Goal: Transaction & Acquisition: Purchase product/service

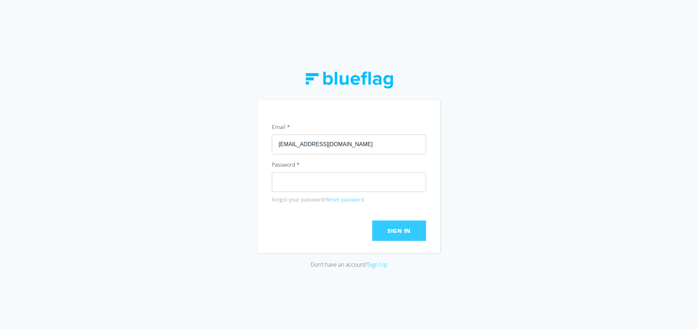
click at [398, 233] on span "Sign In" at bounding box center [398, 231] width 23 height 8
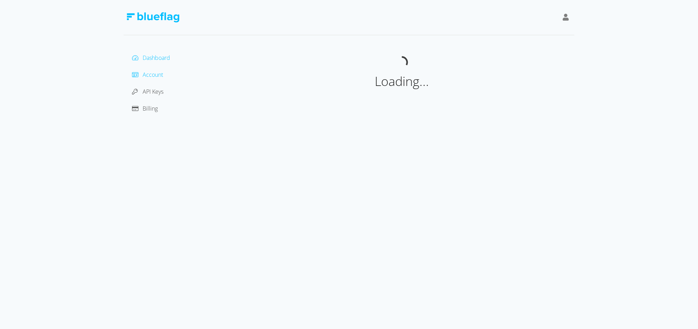
click at [156, 75] on span "Account" at bounding box center [153, 75] width 20 height 8
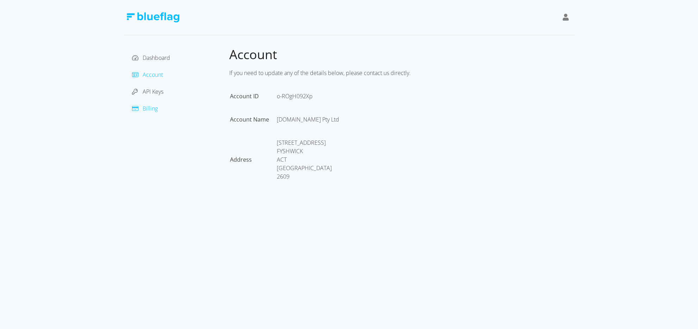
click at [154, 105] on span "Billing" at bounding box center [150, 109] width 15 height 8
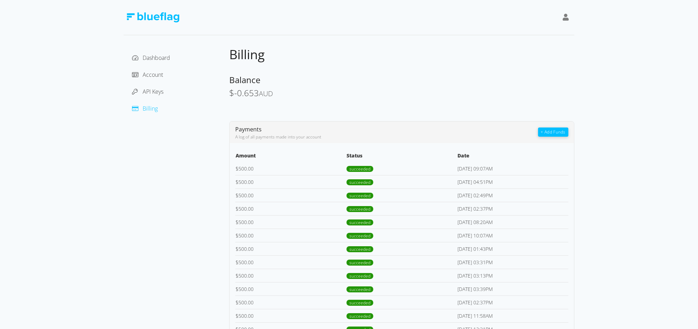
click at [558, 131] on button "+ Add Funds" at bounding box center [553, 132] width 30 height 9
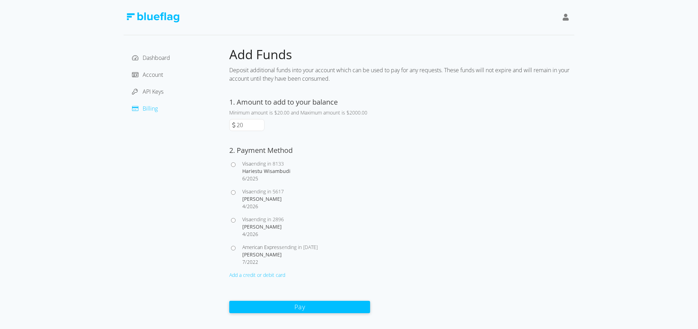
drag, startPoint x: 244, startPoint y: 123, endPoint x: 233, endPoint y: 124, distance: 11.3
click at [235, 124] on input "20" at bounding box center [249, 124] width 29 height 11
type input "500"
click at [231, 192] on input "Visa ending in 5617 [PERSON_NAME] 4 / 2026" at bounding box center [233, 192] width 5 height 5
radio input "true"
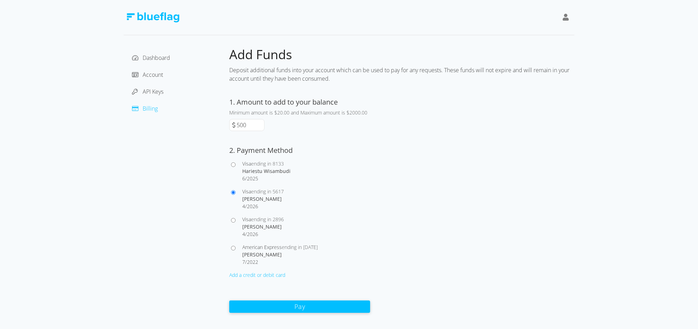
click at [297, 308] on button "Pay" at bounding box center [299, 306] width 141 height 12
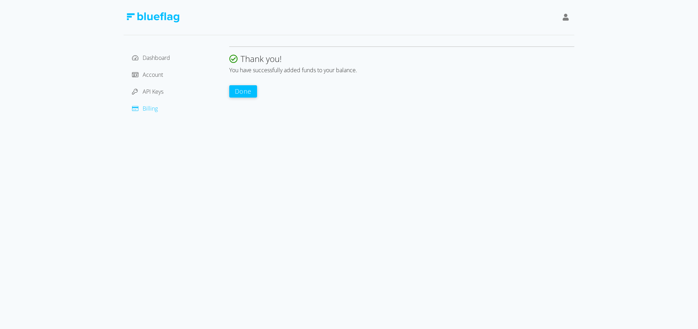
click at [245, 92] on button "Done" at bounding box center [243, 91] width 28 height 12
